Goal: Find specific page/section: Find specific page/section

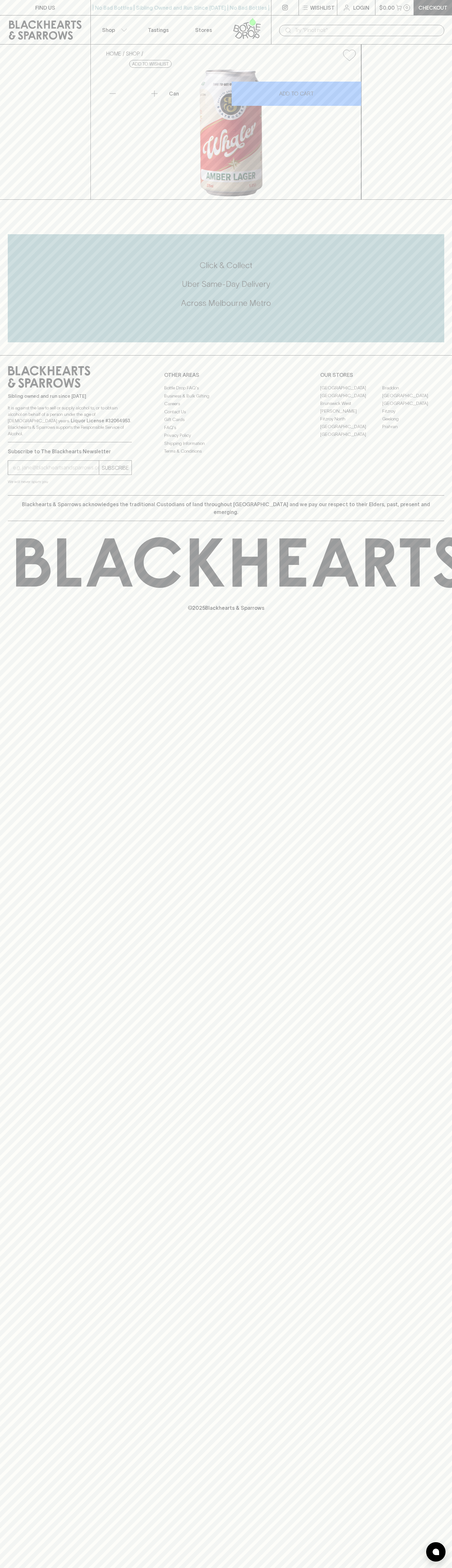
click at [441, 19] on div "​" at bounding box center [361, 30] width 181 height 29
click at [422, 317] on div "Click & Collect Uber Same-Day Delivery Across Melbourne Metro" at bounding box center [226, 288] width 436 height 57
click at [23, 1567] on html "FIND US | No Bad Bottles | Sibling Owned and Run Since 2006 | No Bad Bottles | …" at bounding box center [226, 784] width 452 height 1568
click at [20, 133] on div "HOME SHOP Boatrocker Whaler Amber Lager 375ml $7.00 Add to wishlist 10% discoun…" at bounding box center [226, 122] width 452 height 155
click at [351, 415] on link "[PERSON_NAME]" at bounding box center [351, 411] width 62 height 8
